Goal: Download file/media

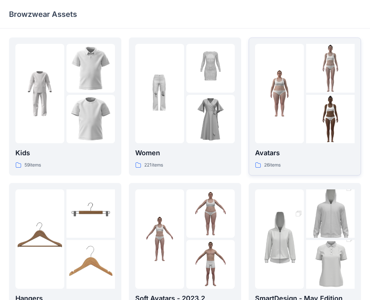
click at [296, 86] on img at bounding box center [279, 93] width 49 height 49
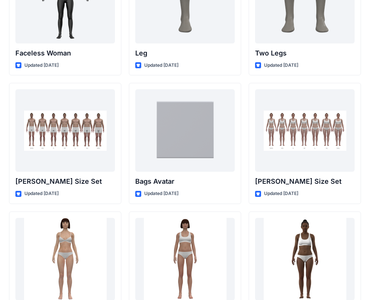
scroll to position [730, 0]
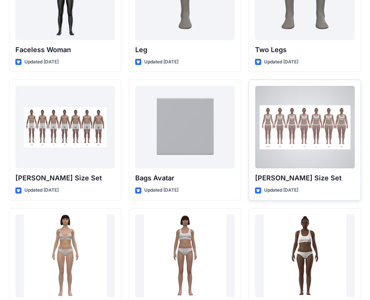
click at [311, 143] on div at bounding box center [305, 127] width 100 height 83
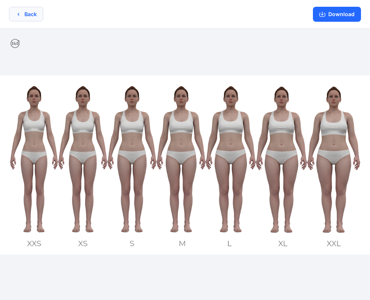
click at [27, 11] on button "Back" at bounding box center [26, 14] width 34 height 15
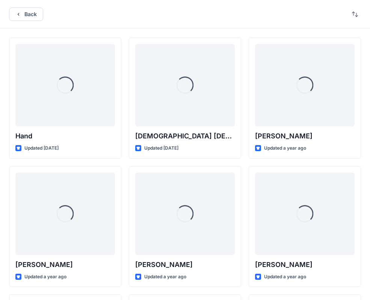
scroll to position [730, 0]
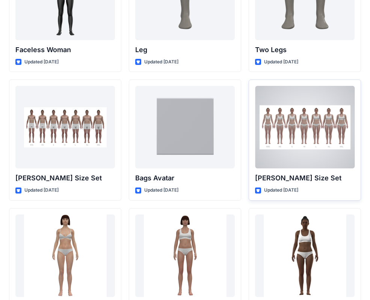
click at [287, 139] on div at bounding box center [305, 127] width 100 height 83
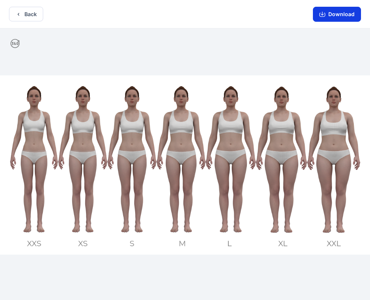
click at [336, 12] on button "Download" at bounding box center [337, 14] width 48 height 15
